Goal: Task Accomplishment & Management: Use online tool/utility

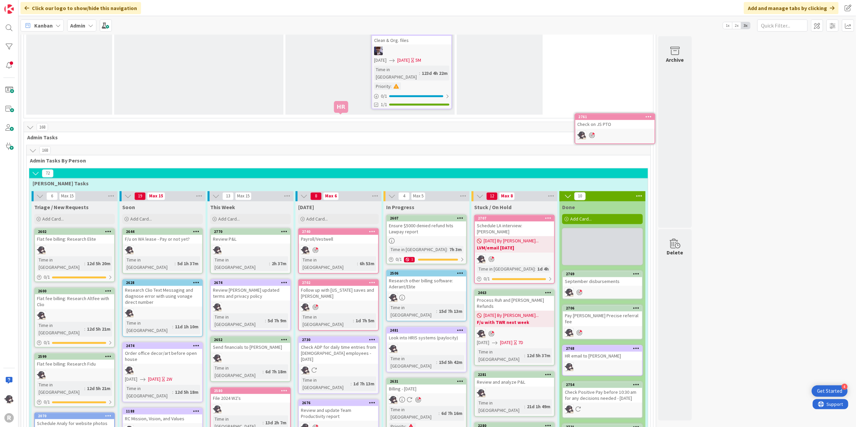
scroll to position [1133, 0]
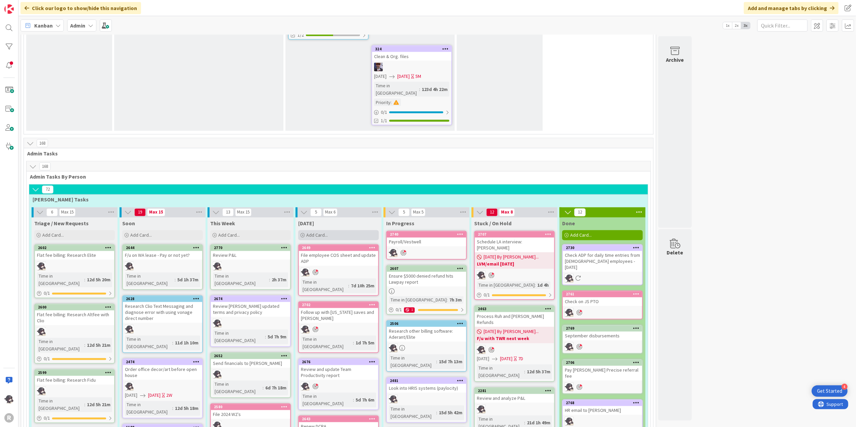
click at [310, 232] on span "Add Card..." at bounding box center [316, 235] width 21 height 6
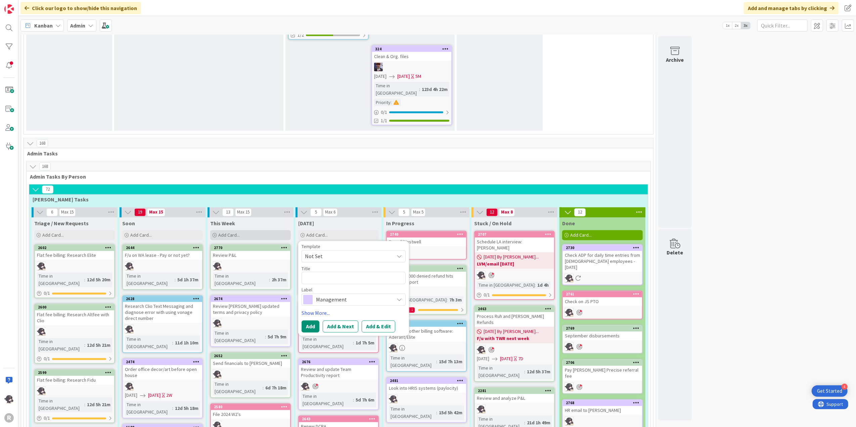
click at [234, 232] on span "Add Card..." at bounding box center [228, 235] width 21 height 6
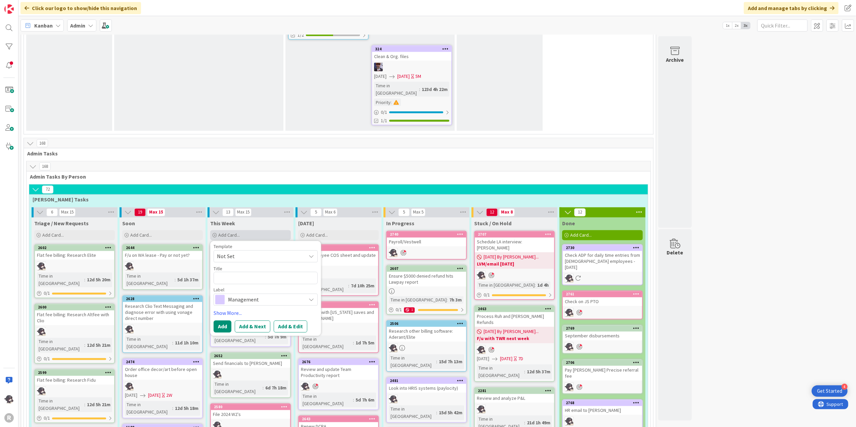
type textarea "x"
type textarea "F"
type textarea "x"
type textarea "Fi"
type textarea "x"
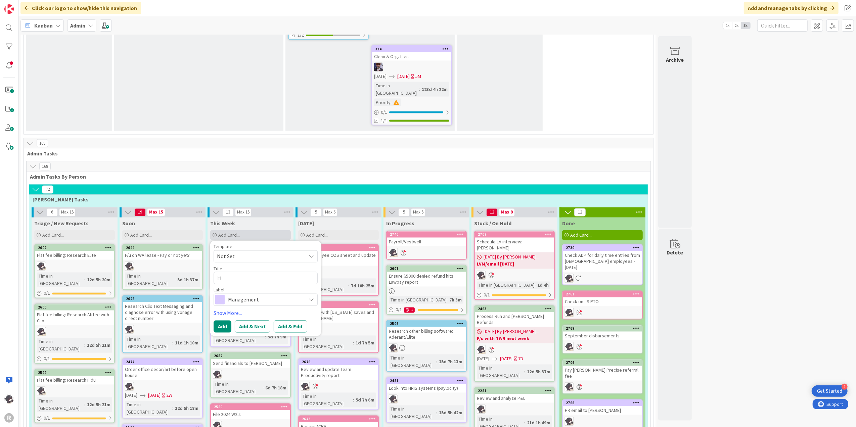
type textarea "Fil"
type textarea "x"
type textarea "File"
type textarea "x"
type textarea "File"
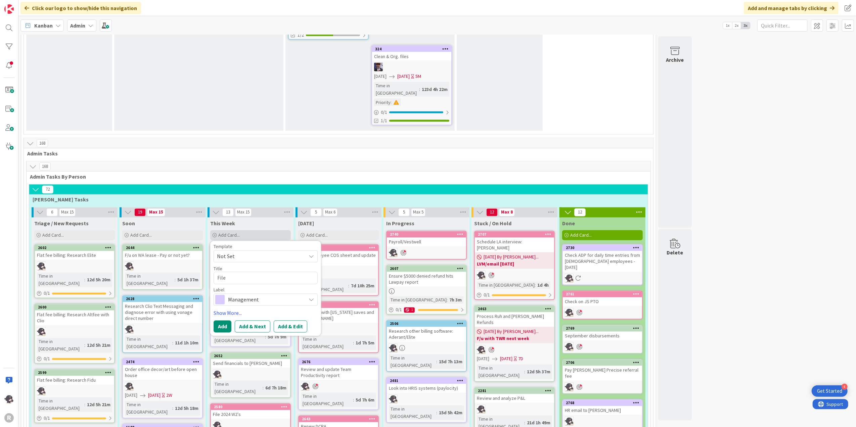
type textarea "x"
type textarea "File d"
type textarea "x"
type textarea "File do"
type textarea "x"
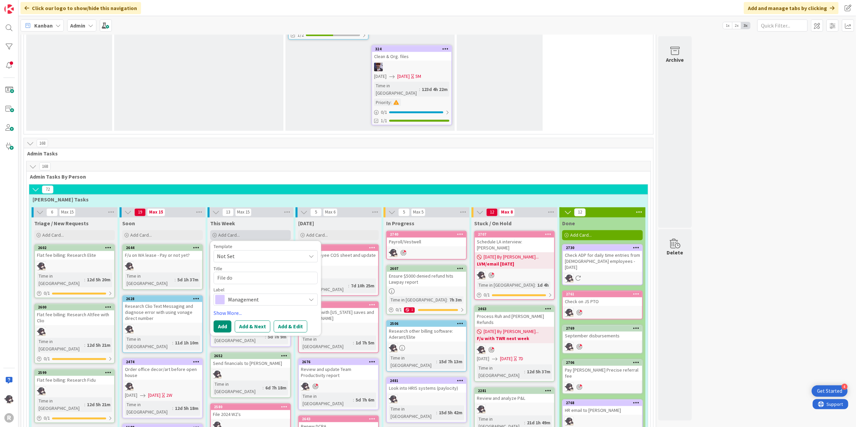
type textarea "File doc"
type textarea "x"
type textarea "File docs"
type textarea "x"
type textarea "File docs"
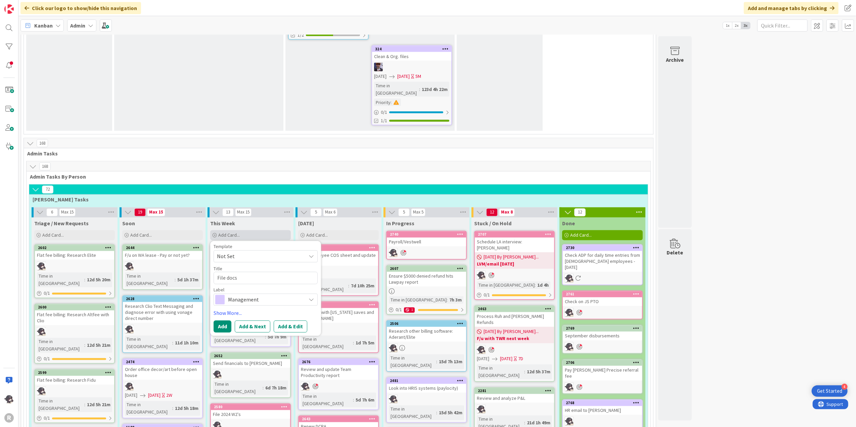
type textarea "x"
type textarea "File docs i"
type textarea "x"
type textarea "File docs in"
type textarea "x"
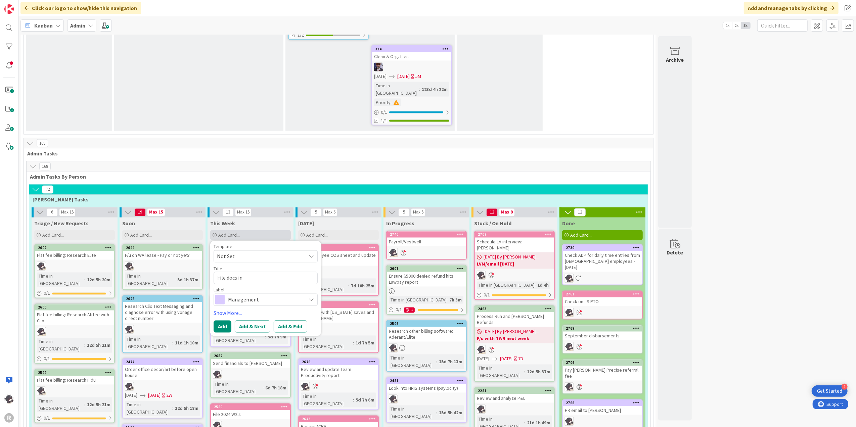
type textarea "File docs in"
type textarea "x"
type textarea "File docs in s"
type textarea "x"
type textarea "File docs in sc"
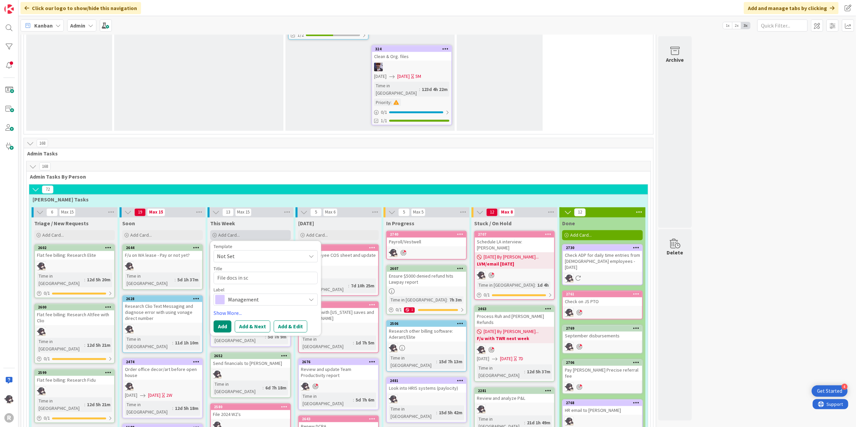
type textarea "x"
type textarea "File docs in sca"
type textarea "x"
type textarea "File docs in scan"
type textarea "x"
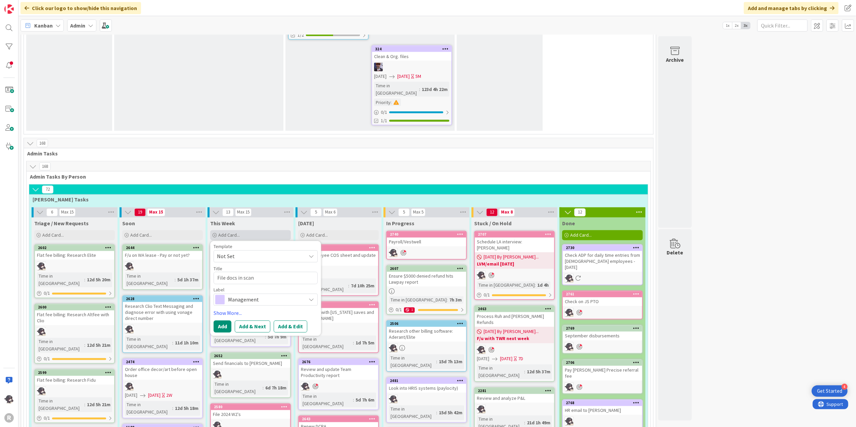
type textarea "File docs in scan"
type textarea "x"
type textarea "File docs in scan f"
type textarea "x"
type textarea "File docs in scan fo"
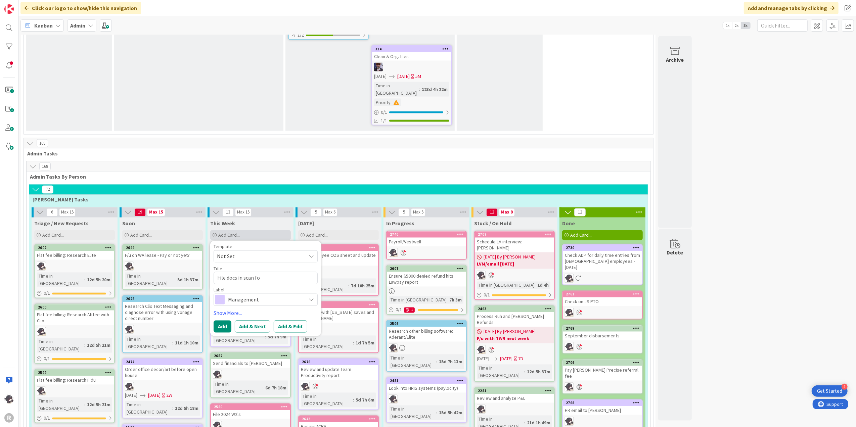
type textarea "x"
type textarea "File docs in scan fold"
type textarea "x"
type textarea "File docs in scan folde"
type textarea "x"
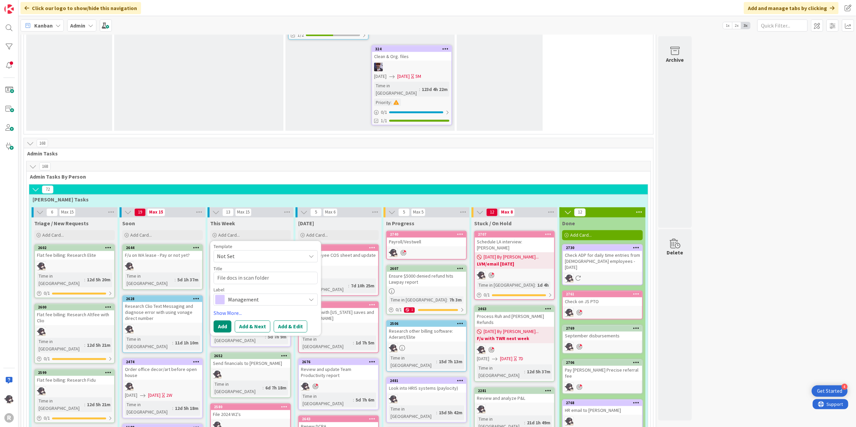
type textarea "File docs in scan folder"
click at [264, 295] on span "Management" at bounding box center [265, 299] width 75 height 9
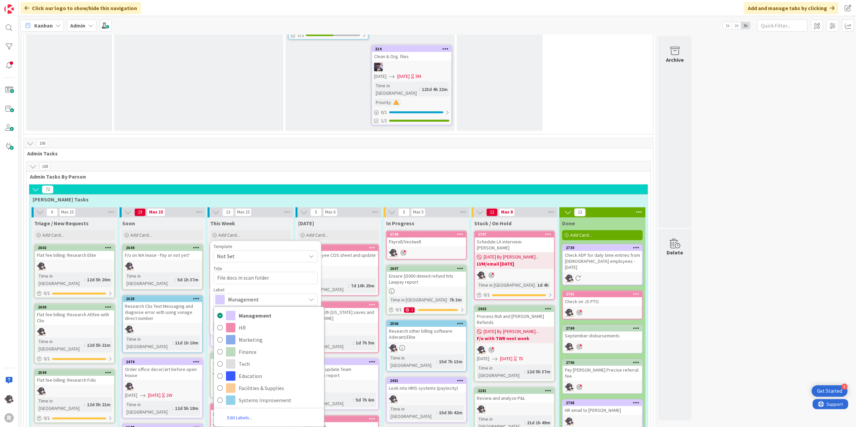
click at [252, 295] on span "Management" at bounding box center [265, 299] width 75 height 9
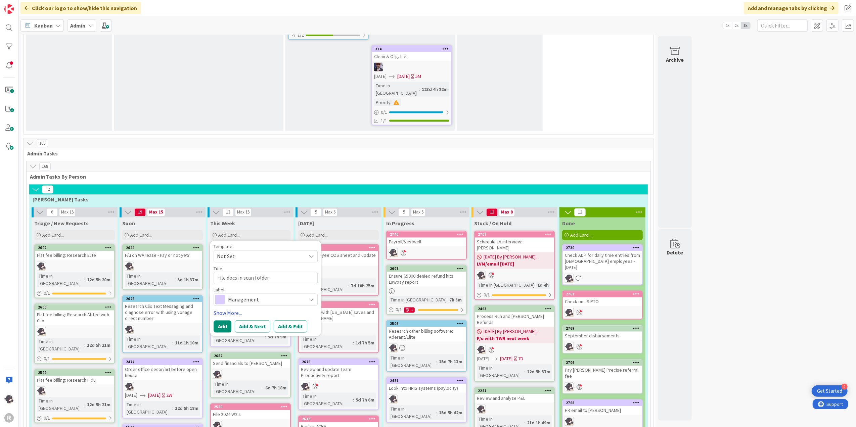
click at [230, 309] on link "Show More..." at bounding box center [266, 313] width 104 height 8
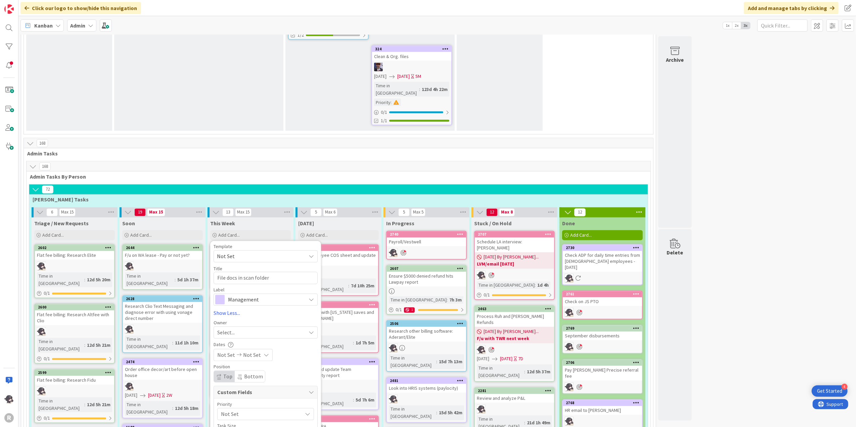
click at [228, 327] on div "Select..." at bounding box center [266, 333] width 104 height 12
click at [242, 371] on span "[PERSON_NAME]" at bounding box center [255, 376] width 33 height 10
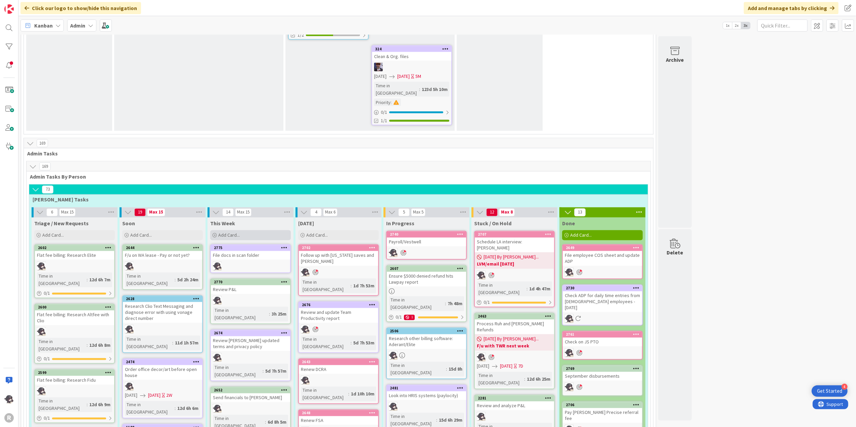
click at [250, 230] on div "Add Card..." at bounding box center [250, 235] width 81 height 10
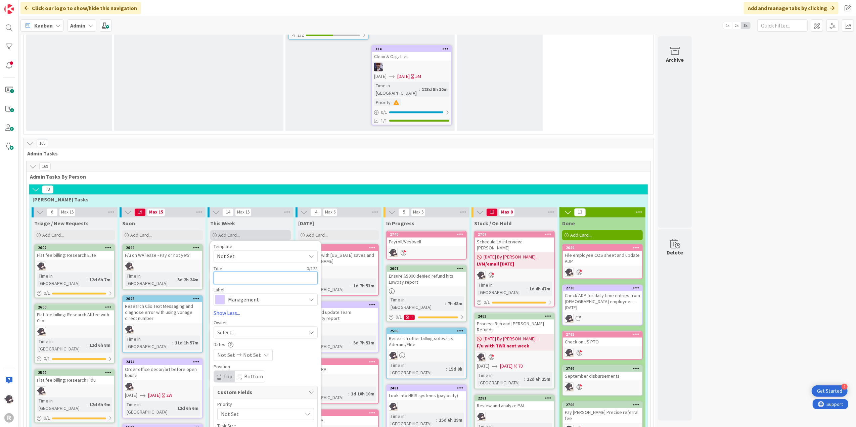
type textarea "x"
type textarea "P"
type textarea "x"
type textarea "Pul"
type textarea "x"
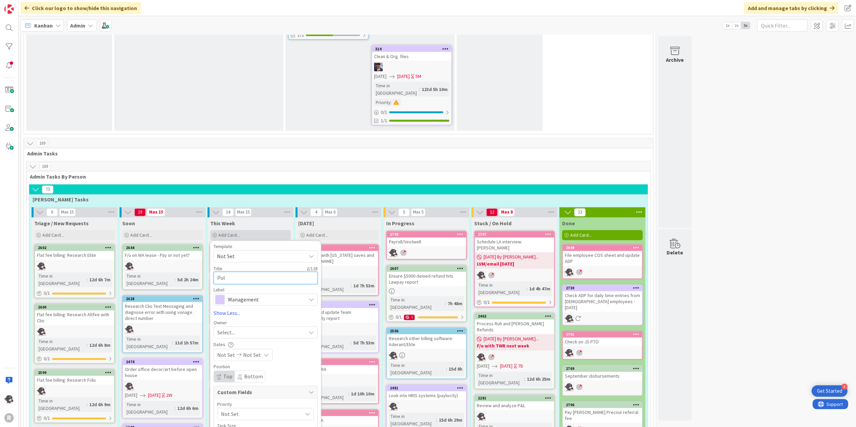
type textarea "Pull"
type textarea "x"
type textarea "Pull"
type textarea "x"
type textarea "Pull t"
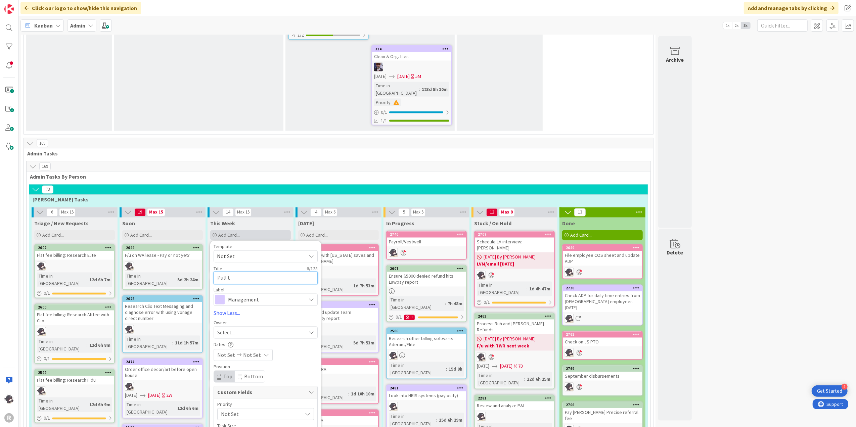
type textarea "x"
type textarea "Pull tr"
type textarea "x"
type textarea "Pull tru"
type textarea "x"
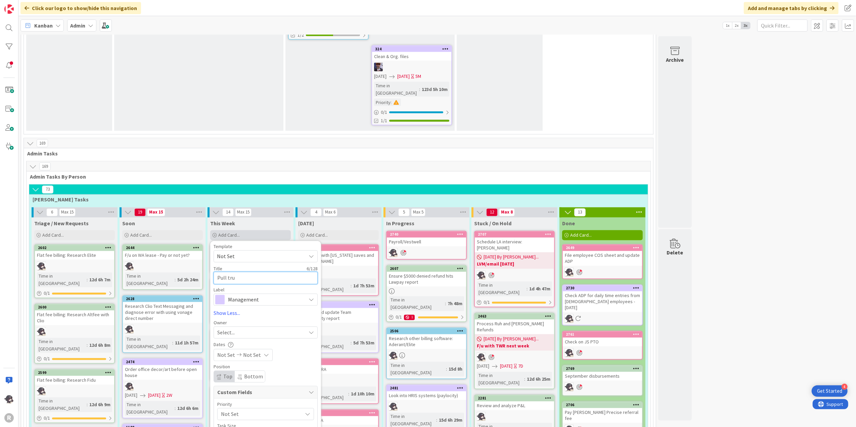
type textarea "Pull trus"
type textarea "x"
type textarea "Pull trust"
type textarea "x"
type textarea "Pull trust"
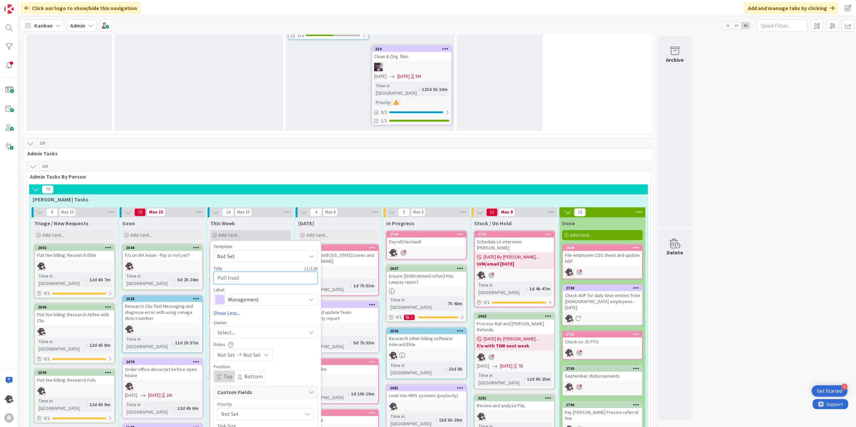
type textarea "x"
type textarea "Pull trust b"
type textarea "x"
type textarea "Pull trust ba"
type textarea "x"
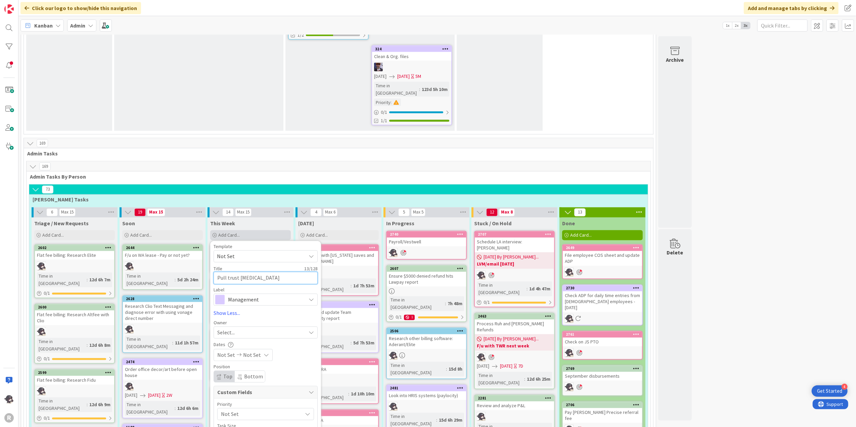
type textarea "Pull trust bala"
type textarea "x"
type textarea "Pull trust [PERSON_NAME]"
type textarea "x"
type textarea "Pull trust balanc"
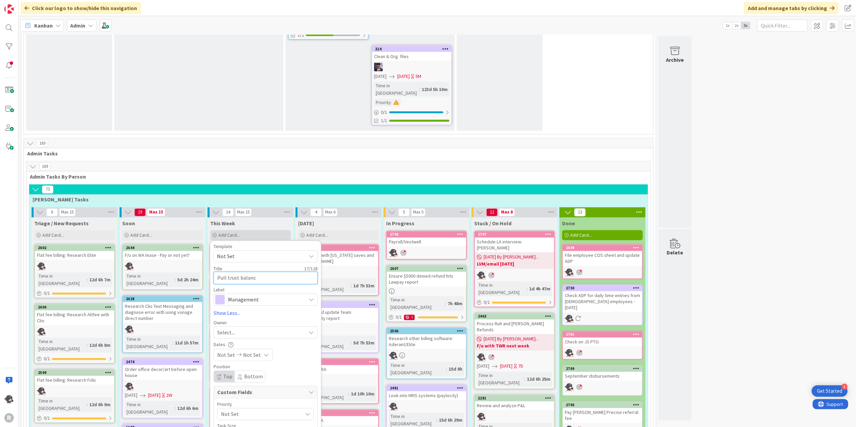
type textarea "x"
type textarea "Pull trust balance"
type textarea "x"
type textarea "Pull trust balance"
type textarea "x"
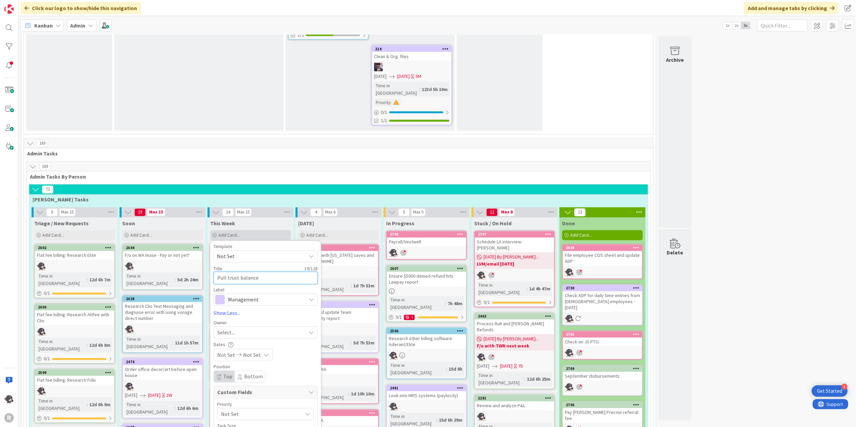
type textarea "Pull trust balance r"
type textarea "x"
type textarea "Pull trust balance re"
type textarea "x"
type textarea "Pull trust balance rep"
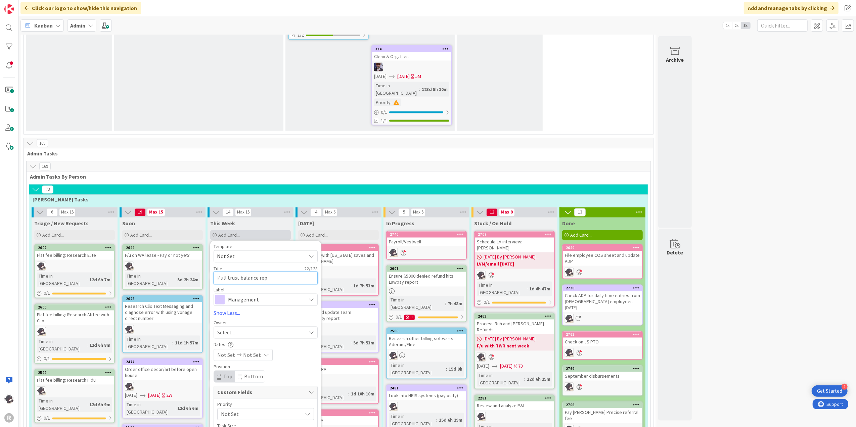
type textarea "x"
type textarea "Pull trust balance repo"
type textarea "x"
type textarea "Pull trust balance repor"
type textarea "x"
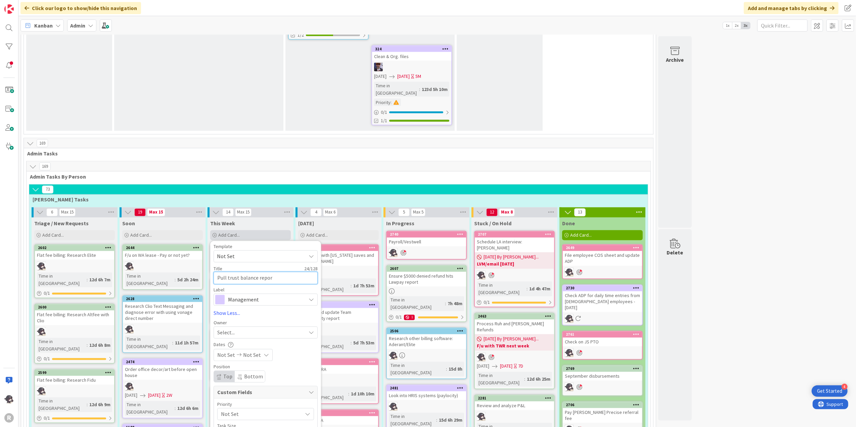
type textarea "Pull trust balance report"
type textarea "x"
type textarea "Pull trust balance report"
type textarea "x"
type textarea "Pull trust balance report i"
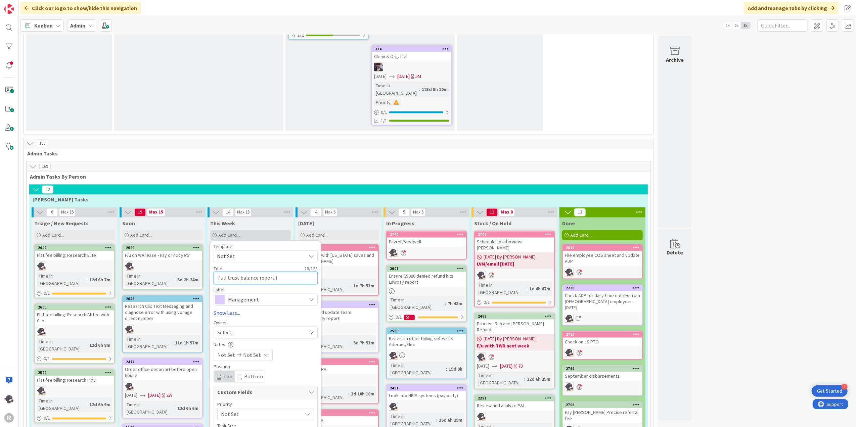
type textarea "x"
type textarea "Pull trust balance report in"
type textarea "x"
type textarea "Pull trust balance report in"
type textarea "x"
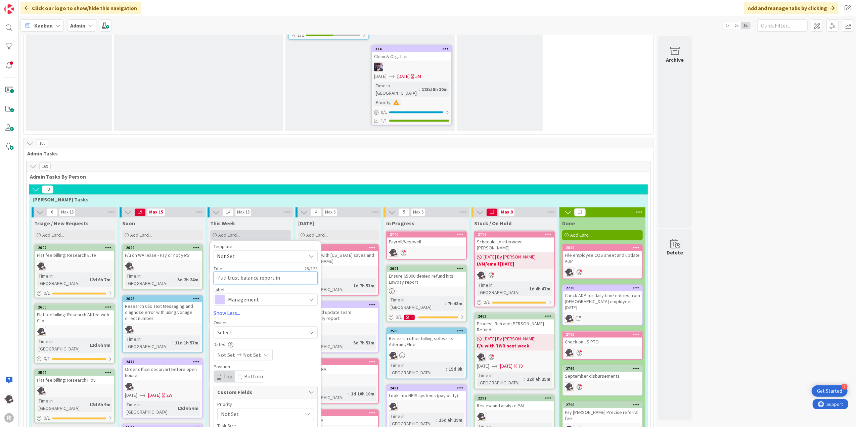
type textarea "Pull trust balance report in c"
type textarea "x"
type textarea "Pull trust balance report in cl"
type textarea "x"
type textarea "Pull trust balance report in cli"
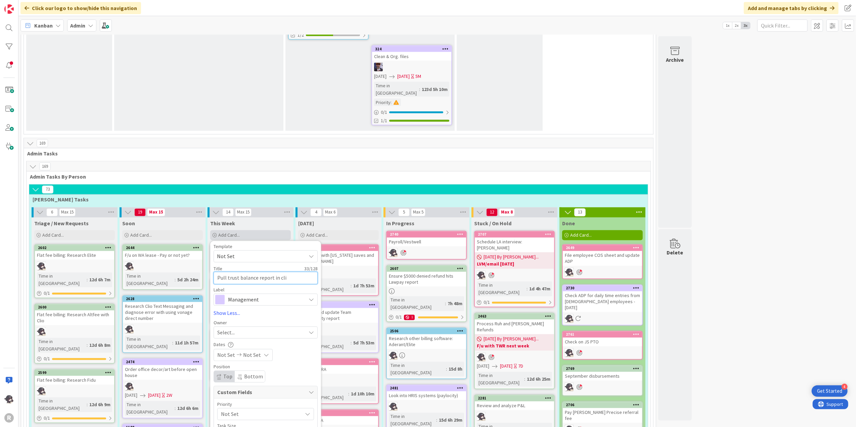
type textarea "x"
type textarea "Pull trust balance report in clio"
type textarea "x"
type textarea "Pull trust balance report in clio/"
type textarea "x"
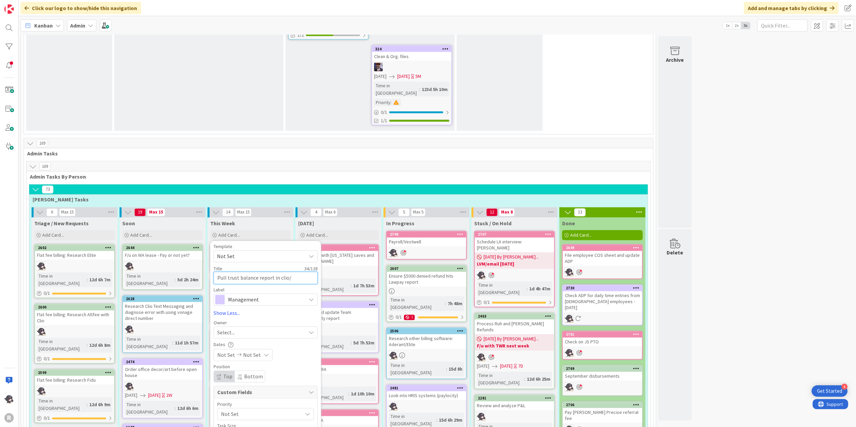
type textarea "Pull trust balance report in clio/v"
type textarea "x"
type textarea "Pull trust balance report in clio/ve"
type textarea "x"
type textarea "Pull trust balance report in clio/ver"
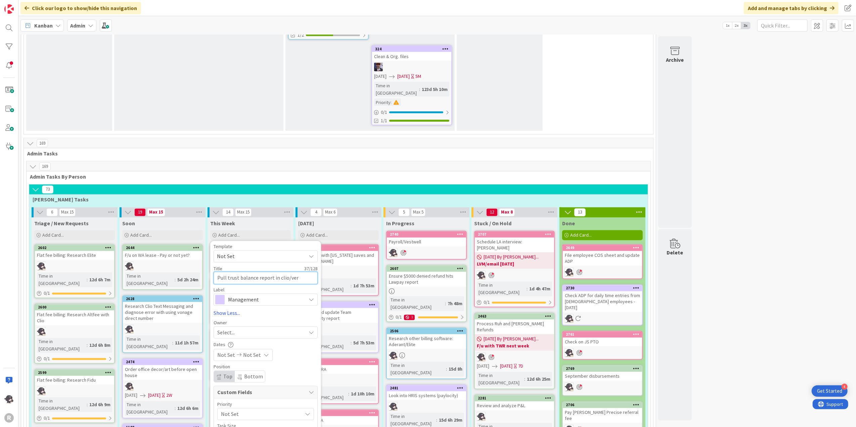
type textarea "x"
type textarea "Pull trust balance report in clio/veri"
type textarea "x"
type textarea "Pull trust balance report in clio/verif"
type textarea "x"
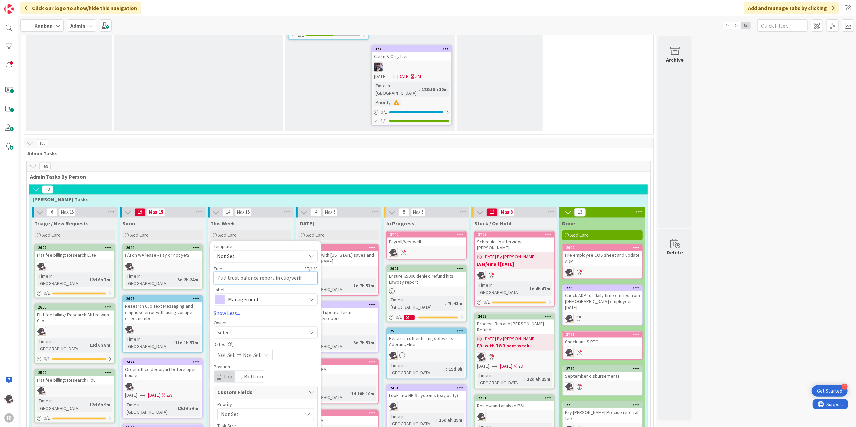
type textarea "Pull trust balance report in clio/verify"
type textarea "x"
type textarea "Pull trust balance report in clio/verify"
type textarea "x"
type textarea "Pull trust balance report in clio/verify a"
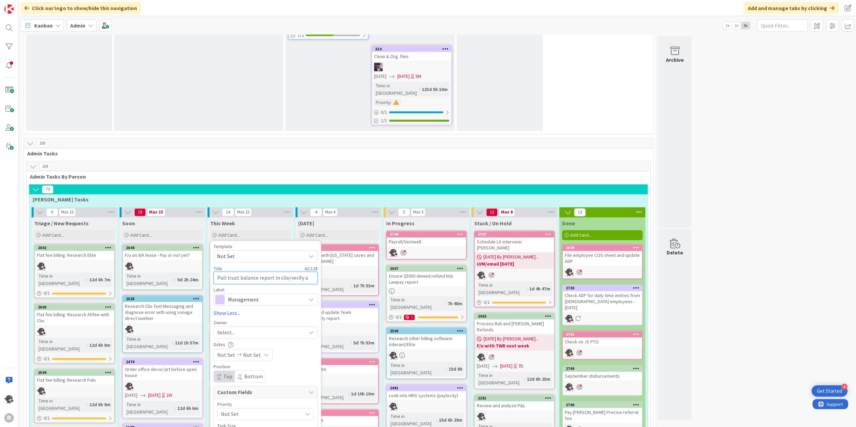
type textarea "x"
type textarea "Pull trust balance report in clio/verify ac"
type textarea "x"
type textarea "Pull trust balance report in clio/verify acc"
type textarea "x"
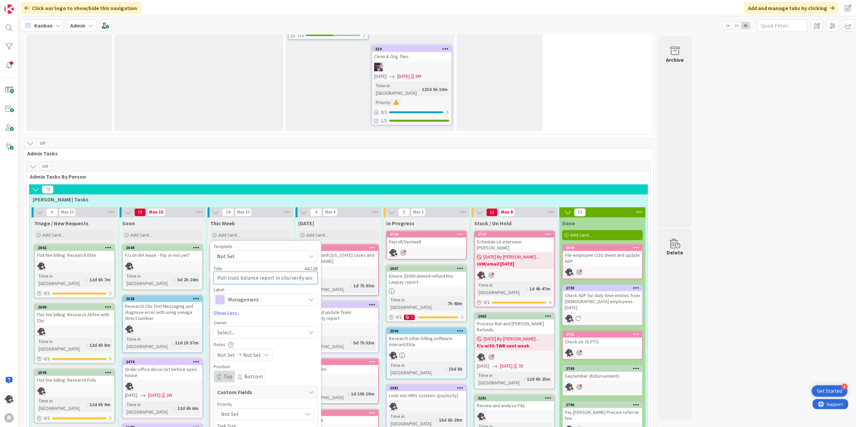
type textarea "Pull trust balance report in clio/verify accu"
type textarea "x"
type textarea "Pull trust balance report in clio/verify accur"
type textarea "x"
type textarea "Pull trust balance report in clio/verify accura"
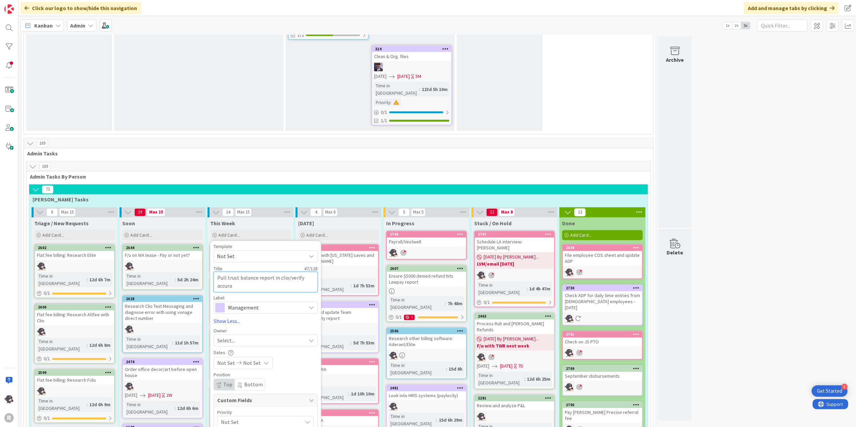
type textarea "x"
type textarea "Pull trust balance report in clio/verify accurac"
type textarea "x"
type textarea "Pull trust balance report in clio/verify accuracy"
type textarea "x"
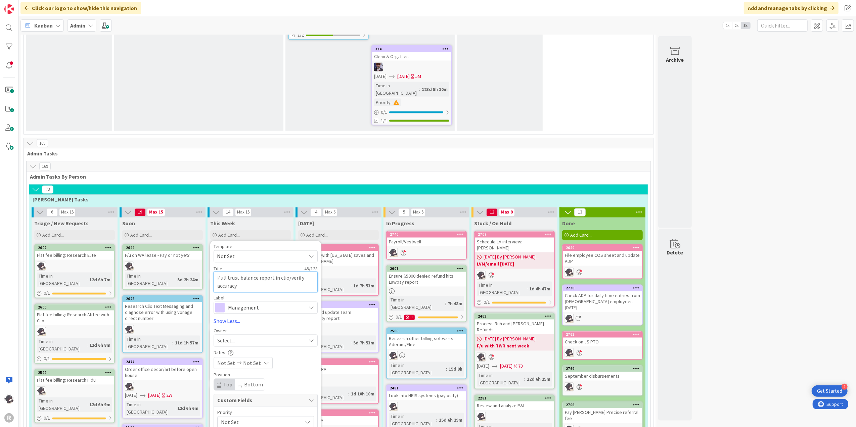
type textarea "Pull trust balance report in clio/verify accuracy"
type textarea "x"
type textarea "Pull trust balance report in clio/verify accuracy of"
type textarea "x"
type textarea "Pull trust balance report in clio/verify accuracy of"
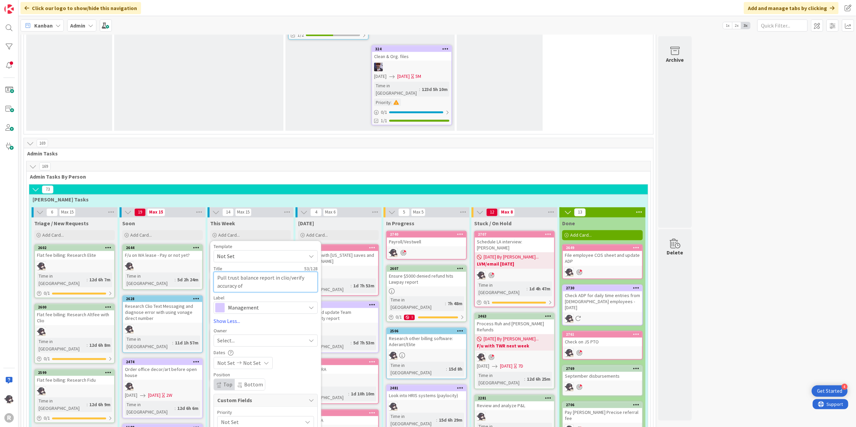
type textarea "x"
type textarea "Pull trust balance report in clio/verify accuracy of c"
type textarea "x"
type textarea "Pull trust balance report in clio/verify accuracy of cl"
type textarea "x"
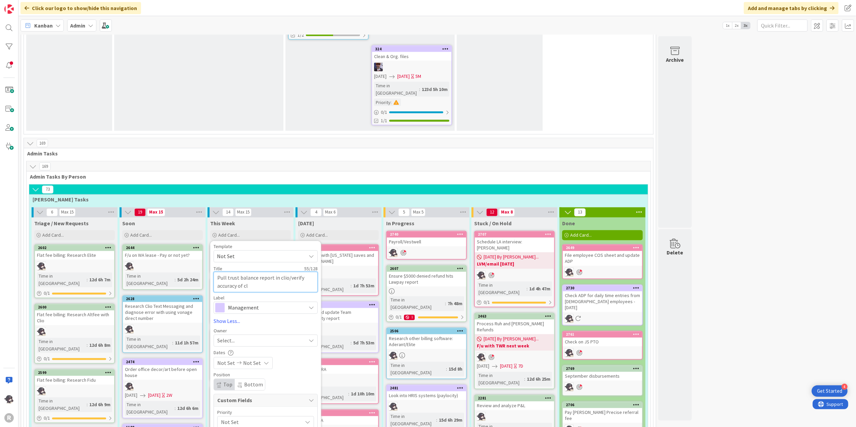
type textarea "Pull trust balance report in clio/verify accuracy of cli"
type textarea "x"
type textarea "Pull trust balance report in clio/verify accuracy of clio"
type textarea "x"
type textarea "Pull trust balance report in clio/verify accuracy of clio"
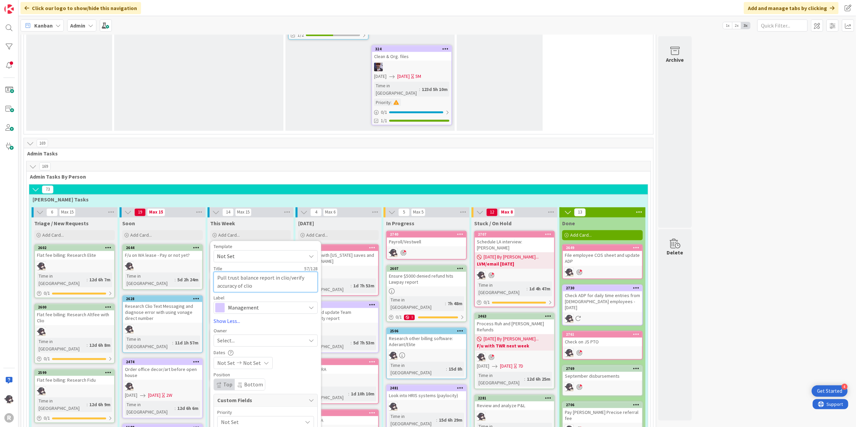
type textarea "x"
type textarea "Pull trust balance report in clio/verify accuracy of clio re"
type textarea "x"
type textarea "Pull trust balance report in clio/verify accuracy of clio rep"
type textarea "x"
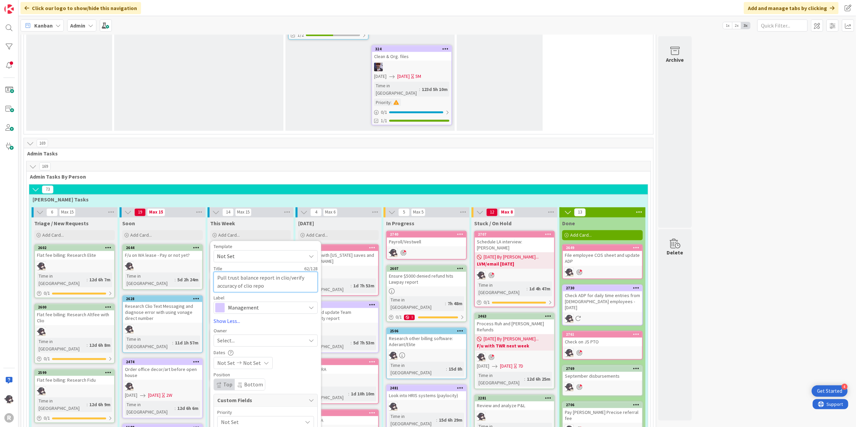
type textarea "Pull trust balance report in clio/verify accuracy of clio repor"
type textarea "x"
type textarea "Pull trust balance report in clio/verify accuracy of clio report"
click at [259, 303] on span "Management" at bounding box center [265, 307] width 75 height 9
click at [254, 355] on span "Finance" at bounding box center [280, 360] width 82 height 10
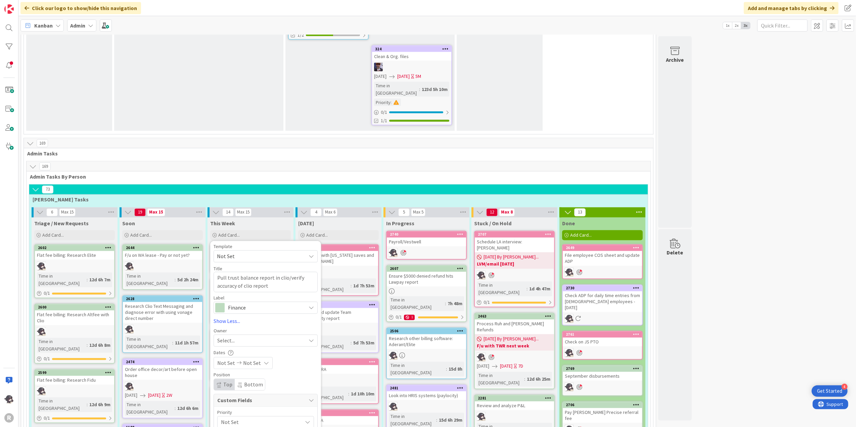
click at [246, 335] on div "Select..." at bounding box center [266, 341] width 104 height 12
click at [247, 379] on span "[PERSON_NAME]" at bounding box center [255, 384] width 33 height 10
drag, startPoint x: 224, startPoint y: 377, endPoint x: 228, endPoint y: 374, distance: 4.3
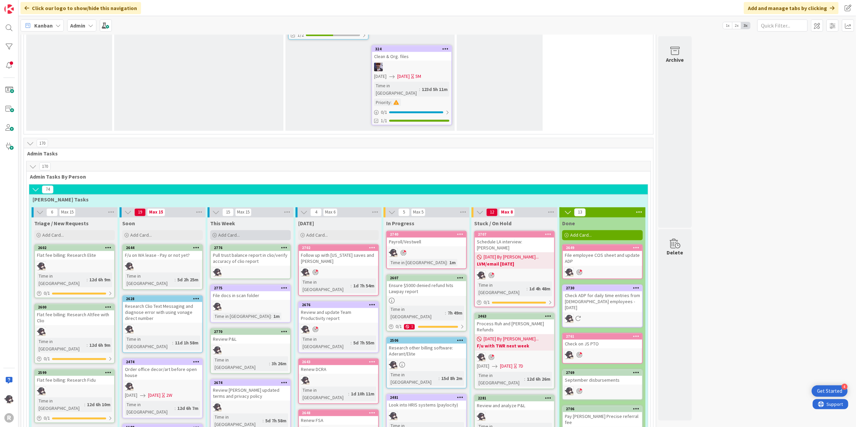
click at [236, 232] on span "Add Card..." at bounding box center [228, 235] width 21 height 6
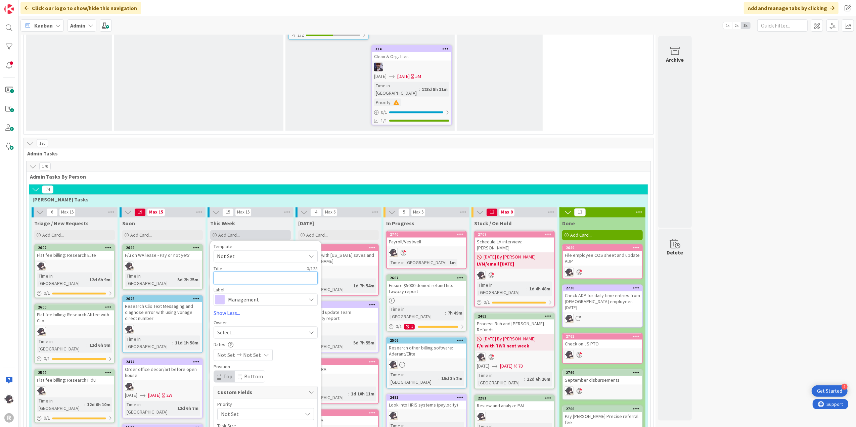
type textarea "x"
type textarea "F"
type textarea "x"
type textarea "Fo"
type textarea "x"
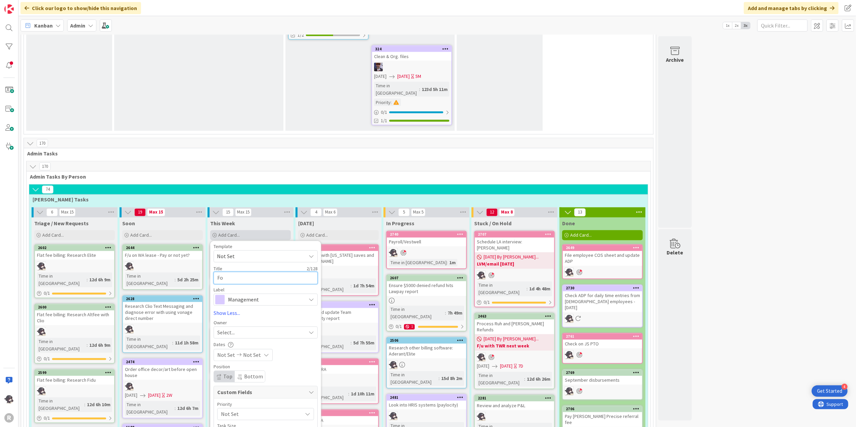
type textarea "Fol"
type textarea "x"
type textarea "Foll"
type textarea "x"
type textarea "Follo"
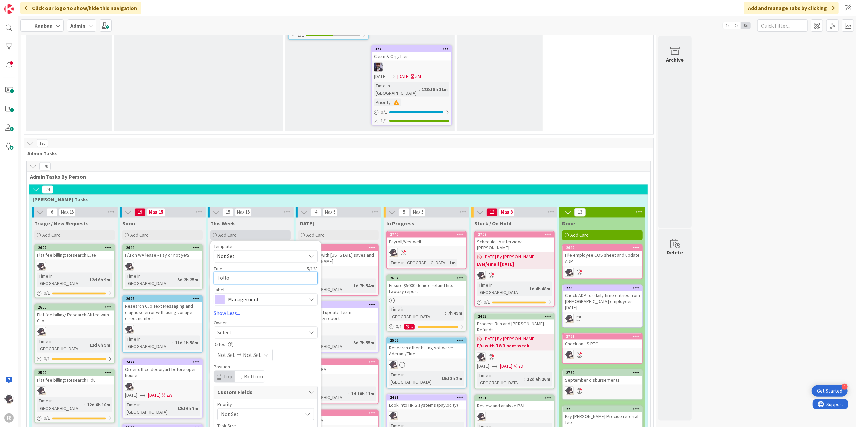
type textarea "x"
type textarea "Follow"
type textarea "x"
type textarea "Follow u"
type textarea "x"
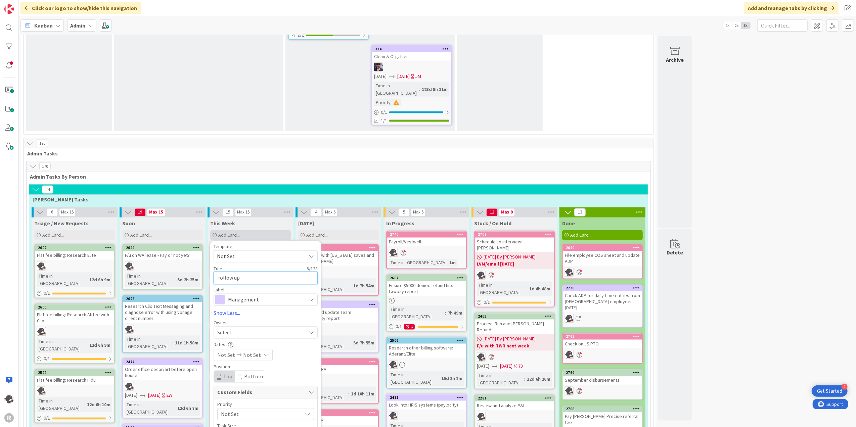
type textarea "Follow up"
type textarea "x"
type textarea "Follow up wi"
type textarea "x"
type textarea "Follow up wit"
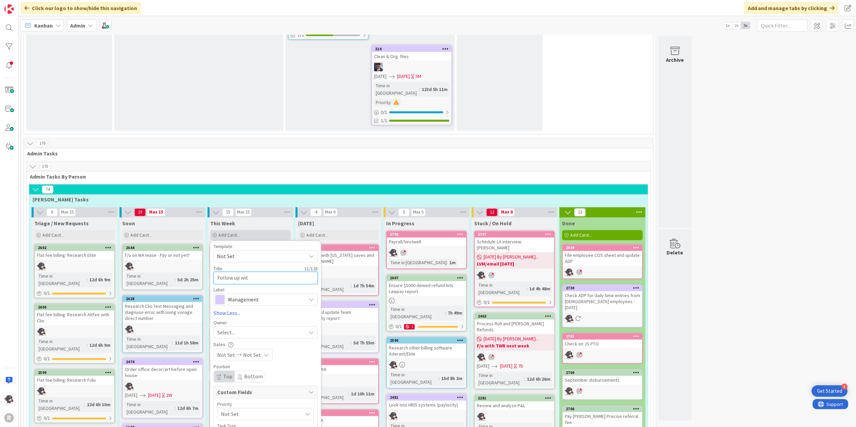
type textarea "x"
type textarea "Follow up with"
type textarea "x"
type textarea "Follow up with"
type textarea "x"
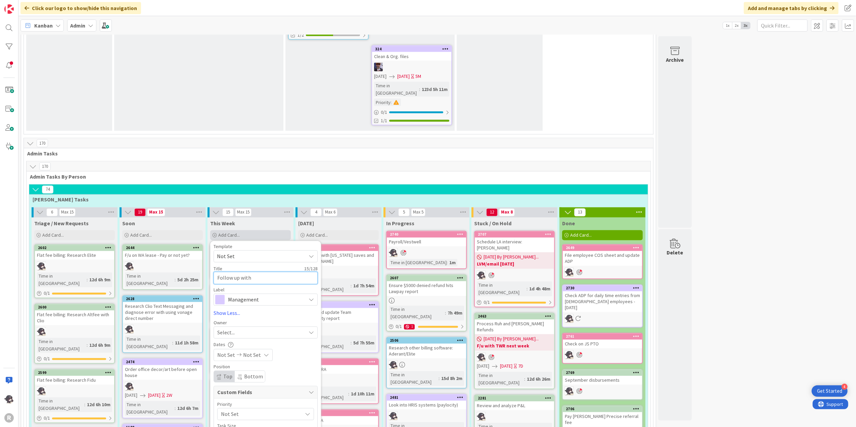
type textarea "Follow up with P"
type textarea "x"
type textarea "Follow up with Pa"
type textarea "x"
type textarea "Follow up with [PERSON_NAME]"
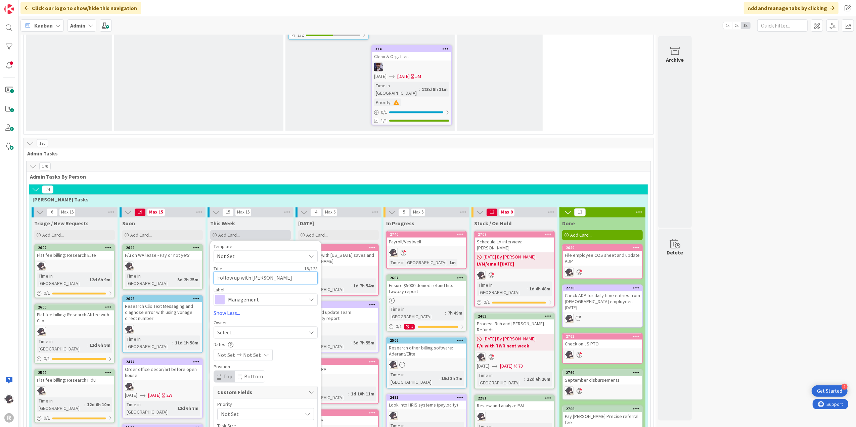
type textarea "x"
type textarea "Follow up with [PERSON_NAME]"
type textarea "x"
type textarea "Follow up with [PERSON_NAME]'"
type textarea "x"
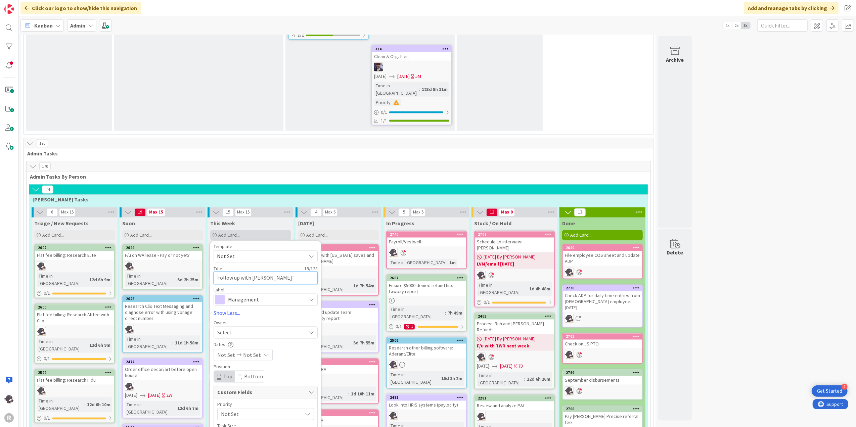
type textarea "Follow up with [PERSON_NAME]'s"
click at [252, 295] on span "Management" at bounding box center [265, 299] width 75 height 9
drag, startPoint x: 253, startPoint y: 190, endPoint x: 236, endPoint y: 191, distance: 17.5
click at [235, 295] on span "Management" at bounding box center [265, 299] width 75 height 9
drag, startPoint x: 236, startPoint y: 191, endPoint x: 231, endPoint y: 225, distance: 33.5
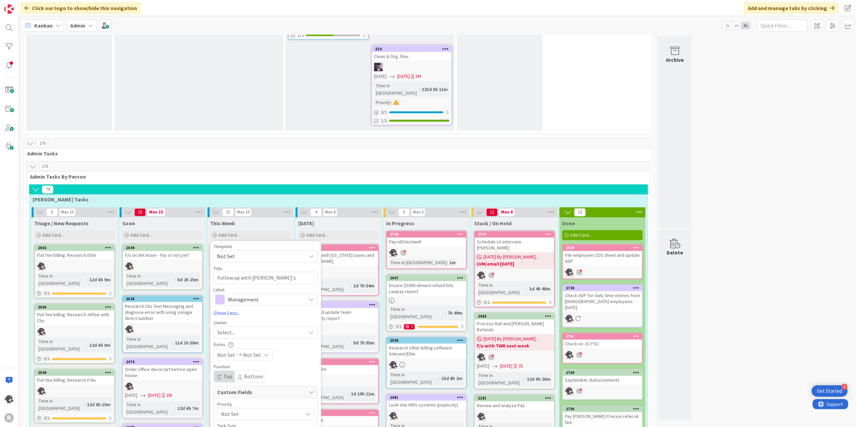
click at [227, 329] on span "Select..." at bounding box center [225, 333] width 17 height 8
click at [248, 371] on span "[PERSON_NAME]" at bounding box center [255, 376] width 33 height 10
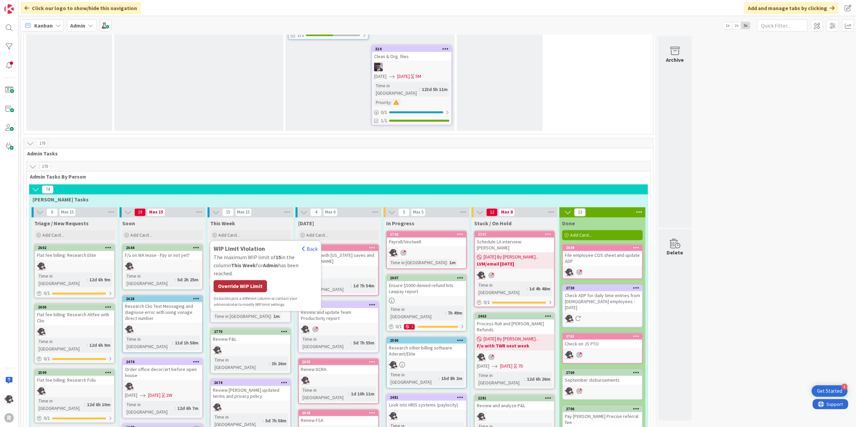
click at [249, 280] on div "Override WIP Limit" at bounding box center [240, 286] width 53 height 12
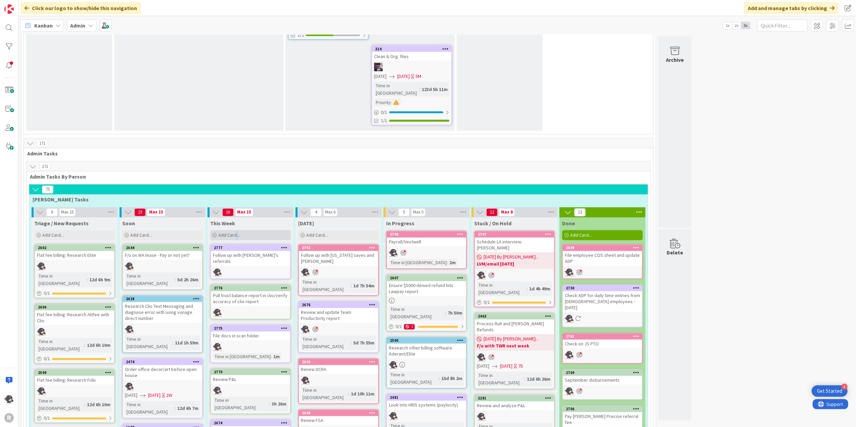
click at [237, 232] on span "Add Card..." at bounding box center [228, 235] width 21 height 6
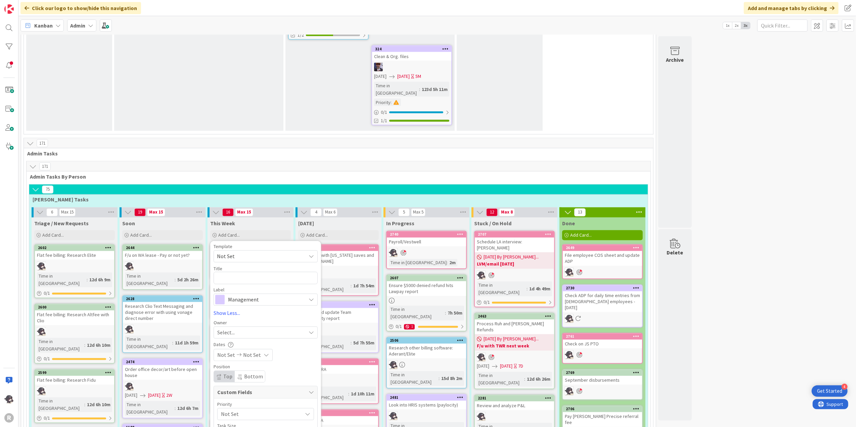
drag, startPoint x: 237, startPoint y: 128, endPoint x: 272, endPoint y: 162, distance: 48.7
click at [272, 266] on div "Title 0 / 128" at bounding box center [266, 269] width 104 height 6
click at [264, 272] on textarea at bounding box center [266, 278] width 104 height 12
click at [223, 329] on span "Select..." at bounding box center [225, 333] width 17 height 8
click at [238, 370] on link "[PERSON_NAME]" at bounding box center [269, 376] width 110 height 13
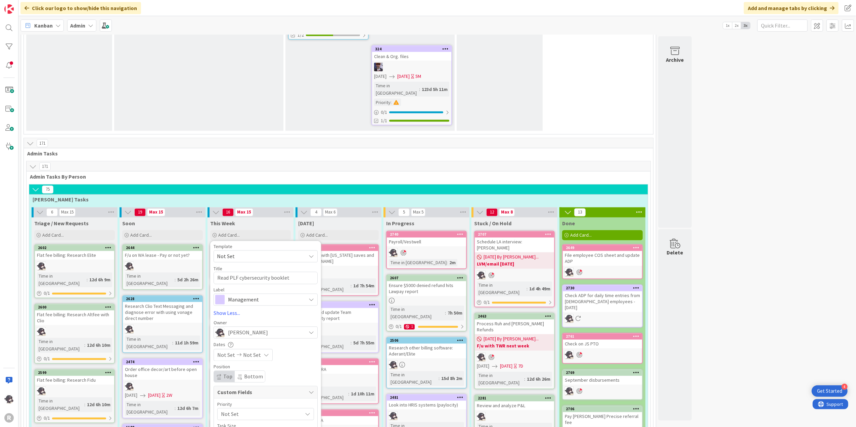
click at [260, 295] on span "Management" at bounding box center [265, 299] width 75 height 9
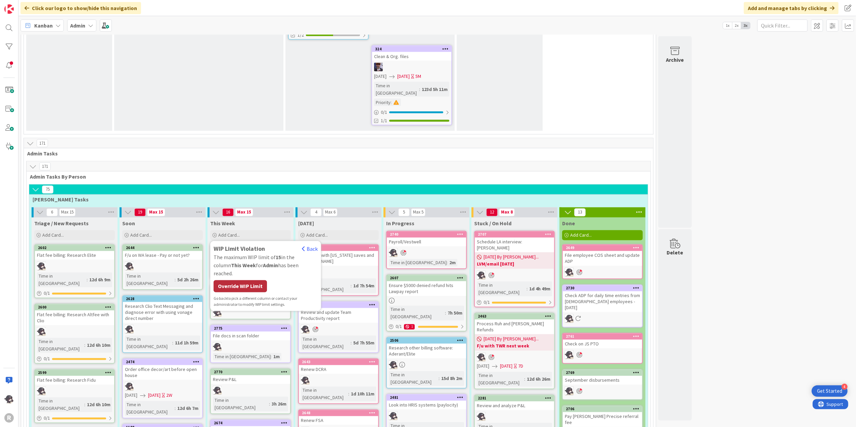
click at [259, 280] on div "Override WIP Limit" at bounding box center [240, 286] width 53 height 12
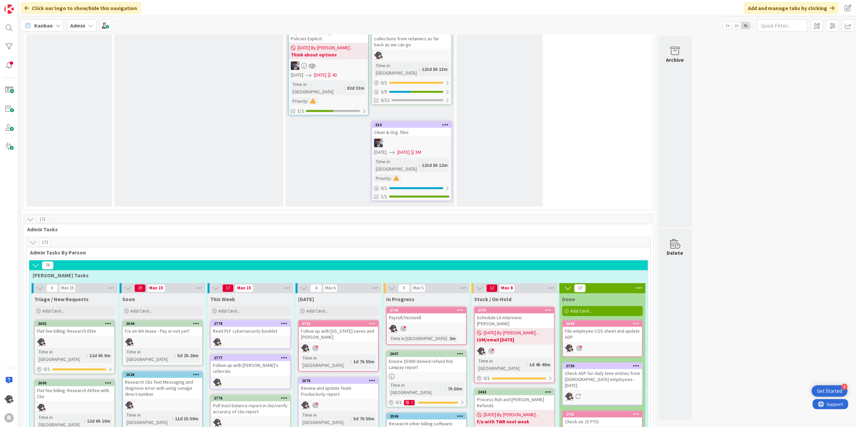
scroll to position [1088, 0]
